Goal: Task Accomplishment & Management: Use online tool/utility

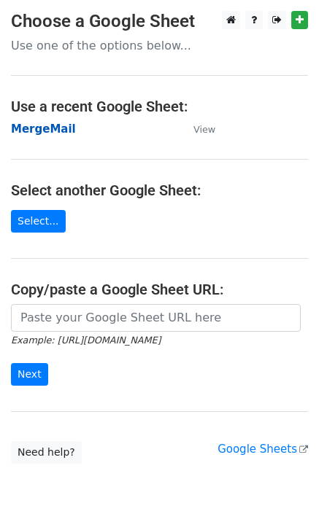
click at [40, 128] on strong "MergeMail" at bounding box center [43, 129] width 65 height 13
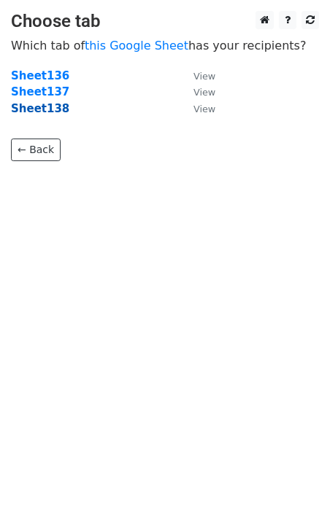
click at [55, 108] on strong "Sheet138" at bounding box center [40, 108] width 58 height 13
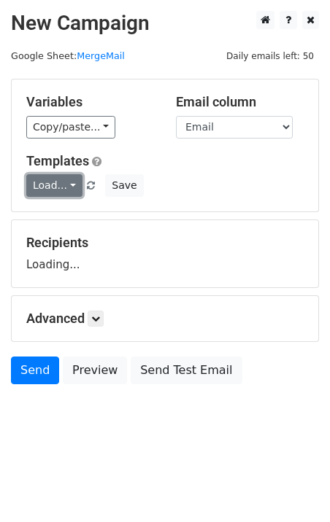
click at [55, 182] on link "Load..." at bounding box center [54, 185] width 56 height 23
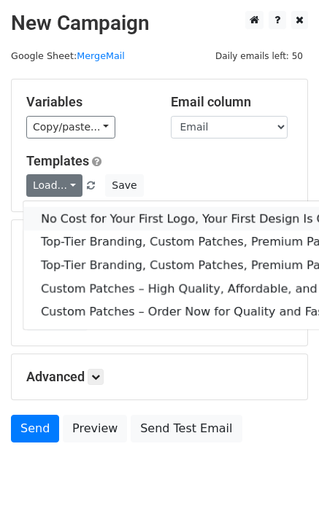
click at [79, 221] on link "No Cost for Your First Logo, Your First Design Is On Us!" at bounding box center [235, 218] width 425 height 23
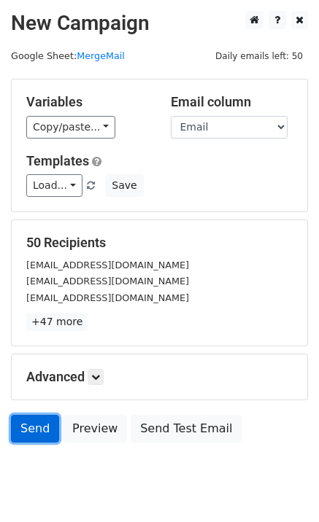
click at [23, 422] on link "Send" at bounding box center [35, 429] width 48 height 28
